Goal: Information Seeking & Learning: Learn about a topic

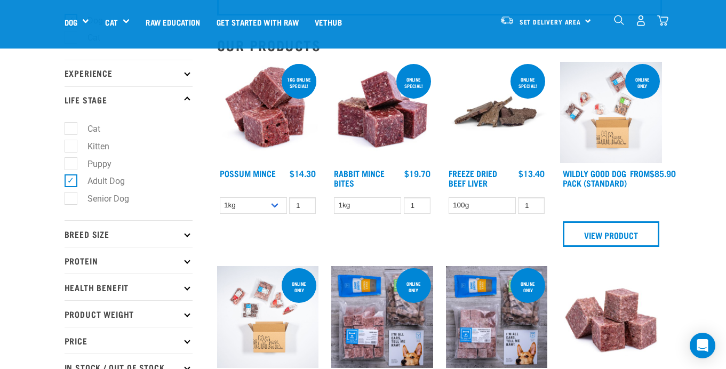
scroll to position [82, 0]
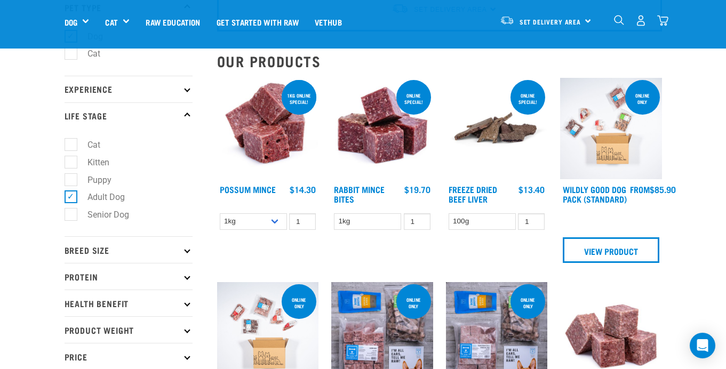
click at [136, 248] on p "Breed Size" at bounding box center [129, 249] width 128 height 27
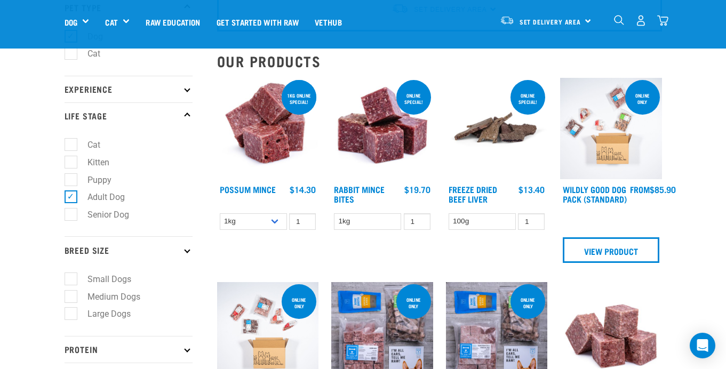
click at [70, 279] on label "Small Dogs" at bounding box center [102, 278] width 65 height 13
click at [67, 279] on input "Small Dogs" at bounding box center [68, 277] width 7 height 7
checkbox input "true"
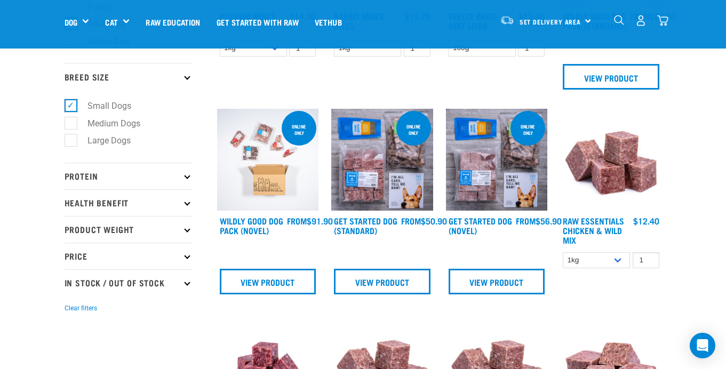
scroll to position [264, 0]
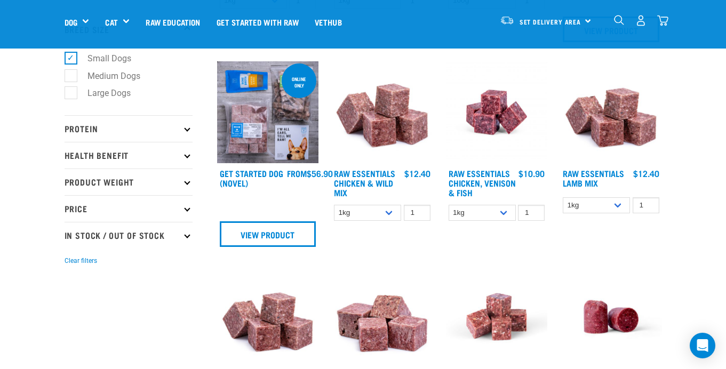
scroll to position [305, 0]
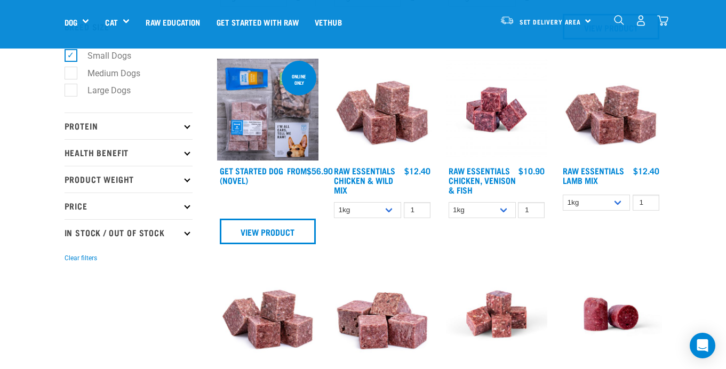
click at [183, 126] on p "Protein" at bounding box center [129, 126] width 128 height 27
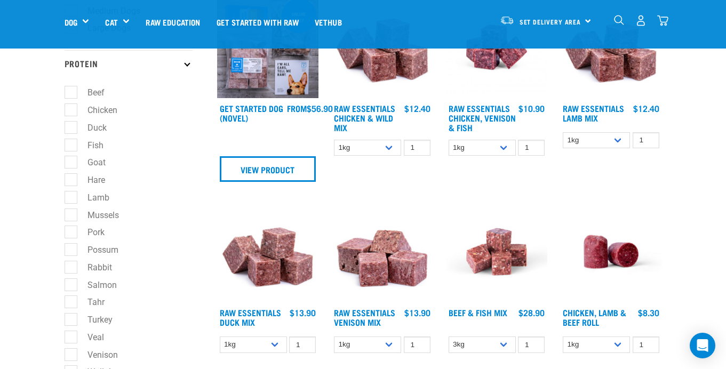
scroll to position [357, 0]
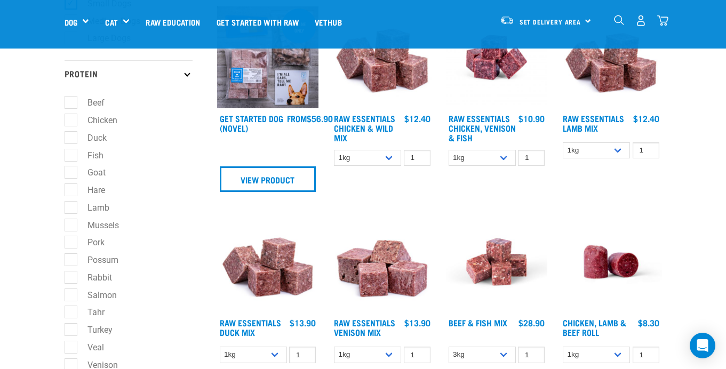
click at [97, 125] on label "Chicken" at bounding box center [95, 120] width 51 height 13
click at [71, 122] on input "Chicken" at bounding box center [68, 118] width 7 height 7
checkbox input "true"
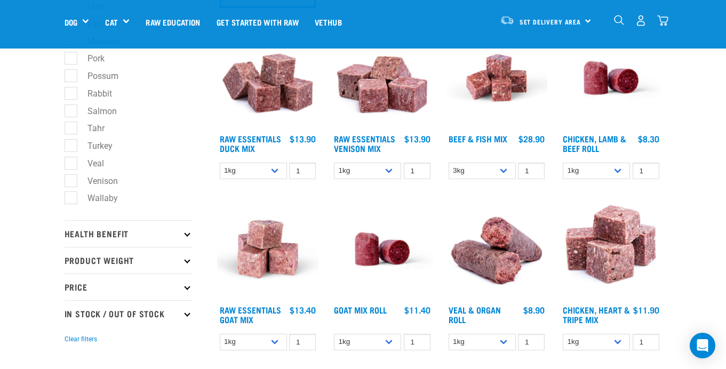
scroll to position [590, 0]
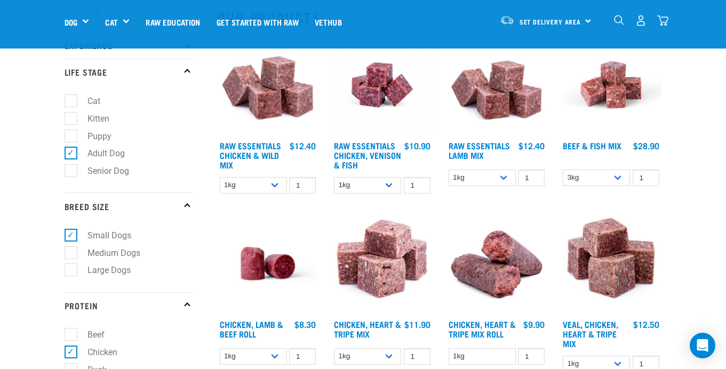
scroll to position [146, 0]
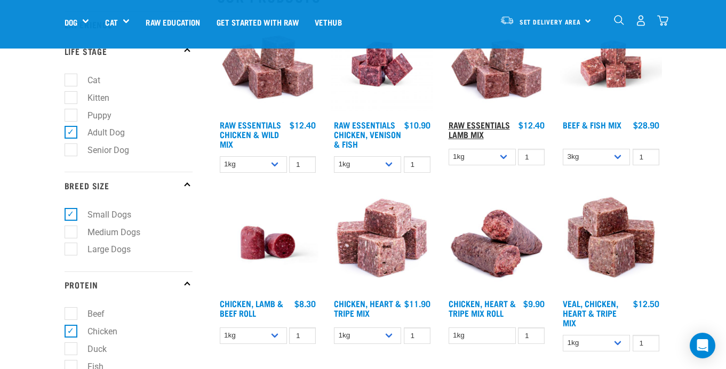
click at [468, 126] on link "Raw Essentials Lamb Mix" at bounding box center [478, 129] width 61 height 14
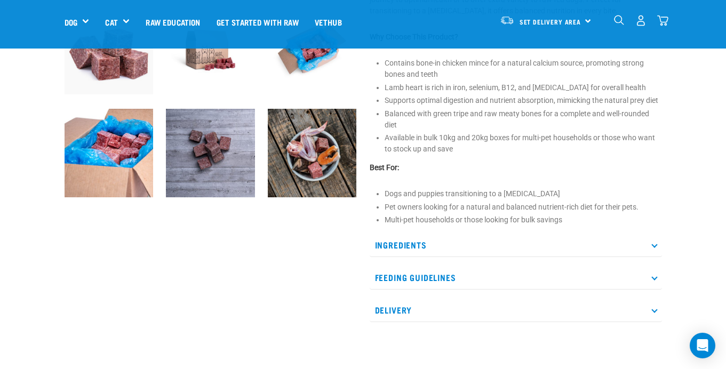
scroll to position [379, 0]
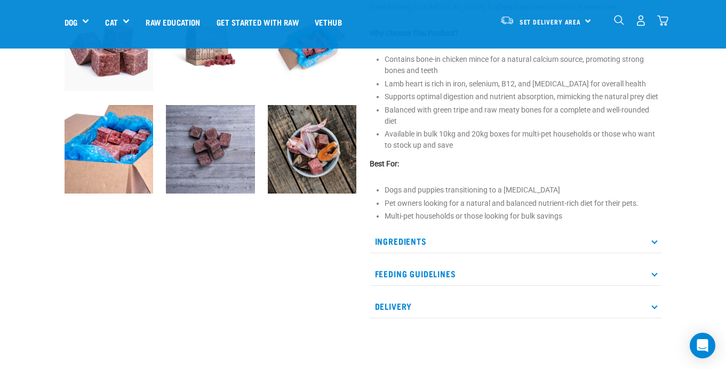
click at [436, 237] on p "Ingredients" at bounding box center [516, 241] width 292 height 24
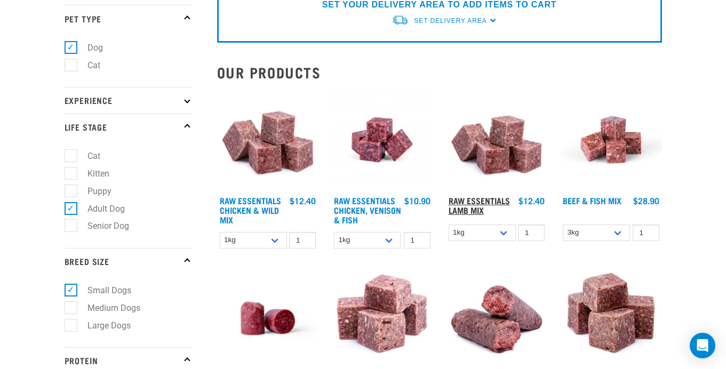
click at [472, 208] on link "Raw Essentials Lamb Mix" at bounding box center [478, 205] width 61 height 14
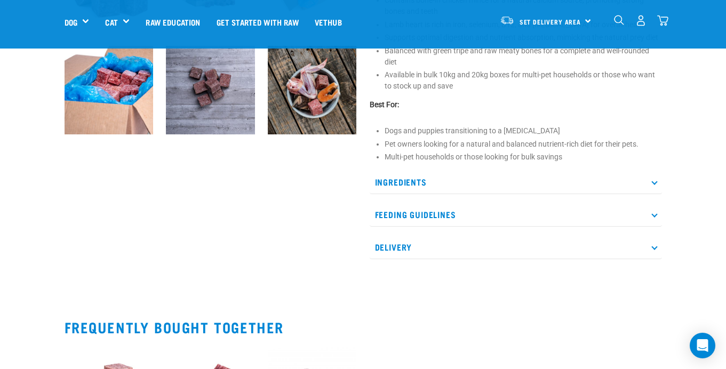
scroll to position [439, 0]
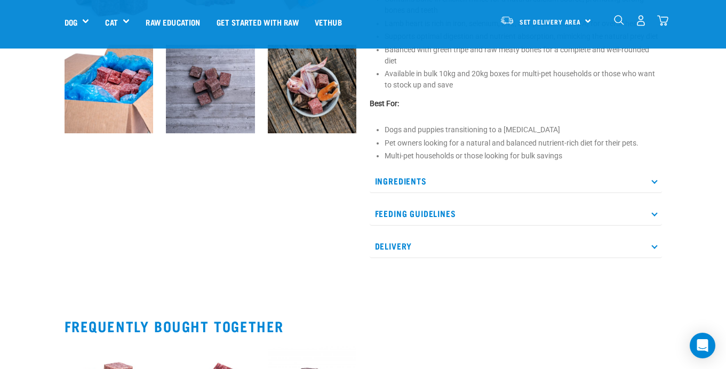
click at [460, 219] on p "Feeding Guidelines" at bounding box center [516, 214] width 292 height 24
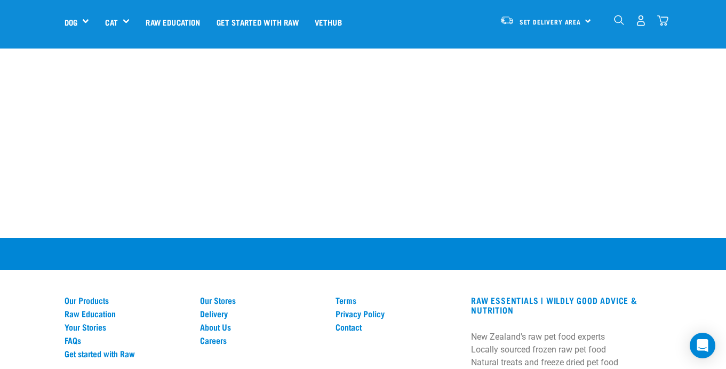
scroll to position [1152, 0]
